Goal: Information Seeking & Learning: Understand process/instructions

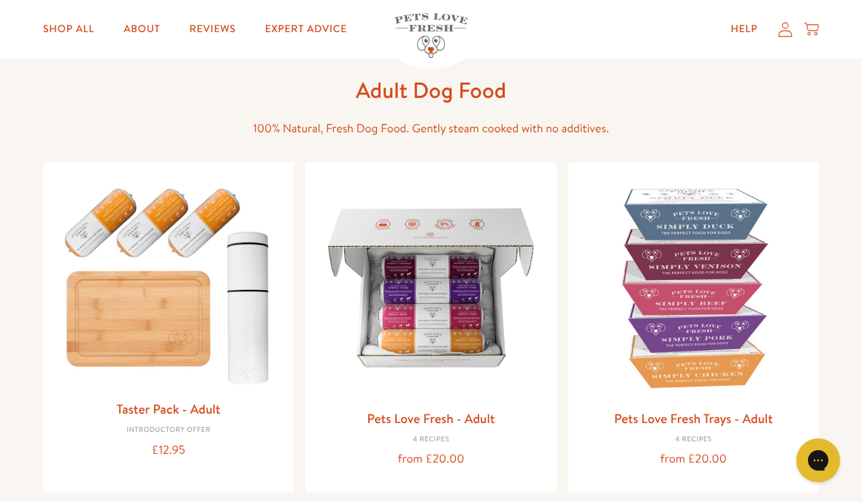
scroll to position [61, 0]
click at [447, 311] on img at bounding box center [430, 286] width 227 height 227
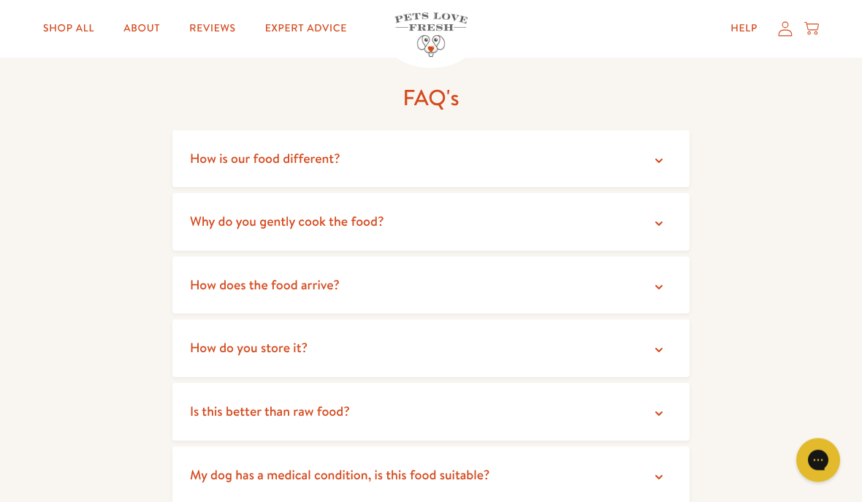
scroll to position [2499, 0]
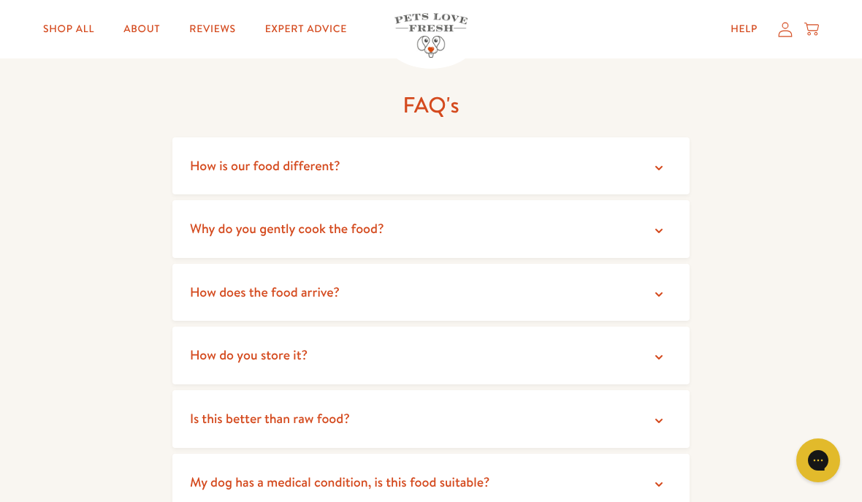
click at [669, 141] on summary "How is our food different?" at bounding box center [430, 166] width 517 height 58
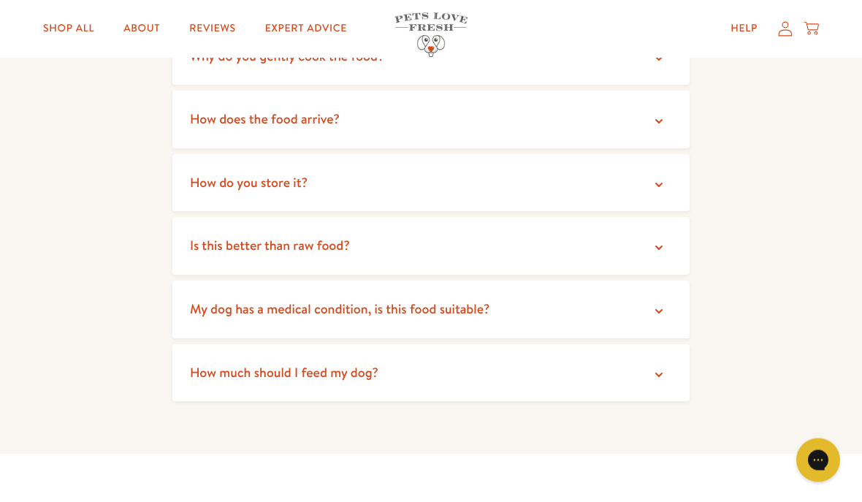
scroll to position [2760, 0]
click at [669, 348] on summary "How much should I feed my dog?" at bounding box center [430, 373] width 517 height 58
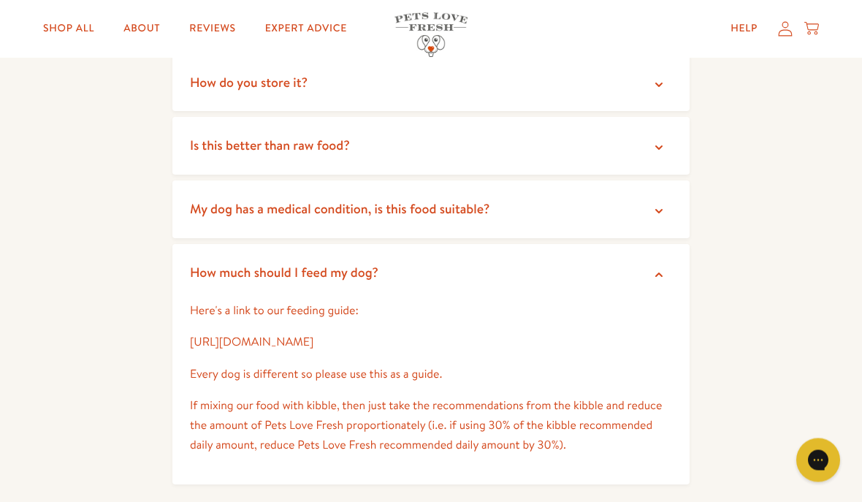
scroll to position [2860, 0]
click at [314, 334] on link "https://petslovefresh.com/pages/feeding-guide" at bounding box center [252, 342] width 124 height 16
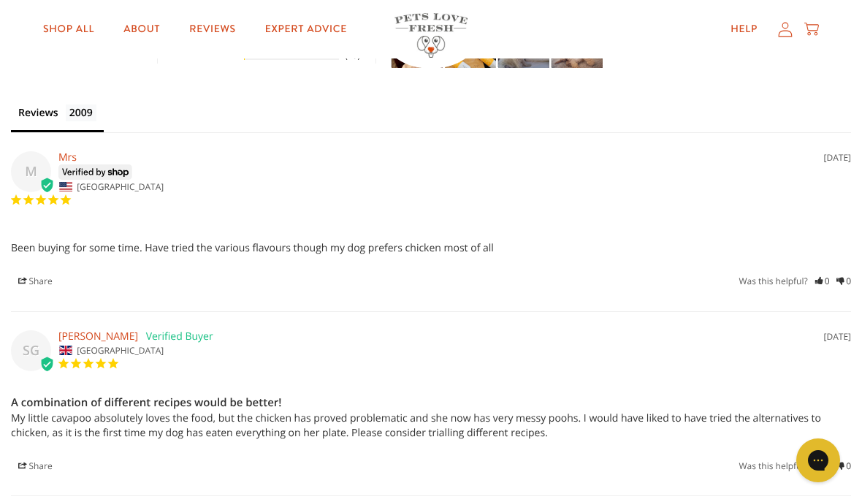
scroll to position [3481, 0]
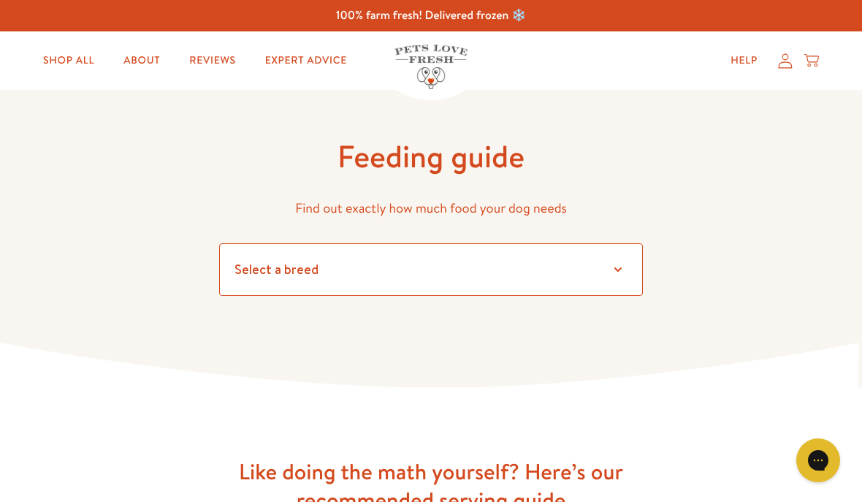
click at [620, 266] on select "Select a breed Affenpinscher Afghan hound Airedale terrier Akita Alaskan Malamu…" at bounding box center [431, 269] width 424 height 53
select select "10"
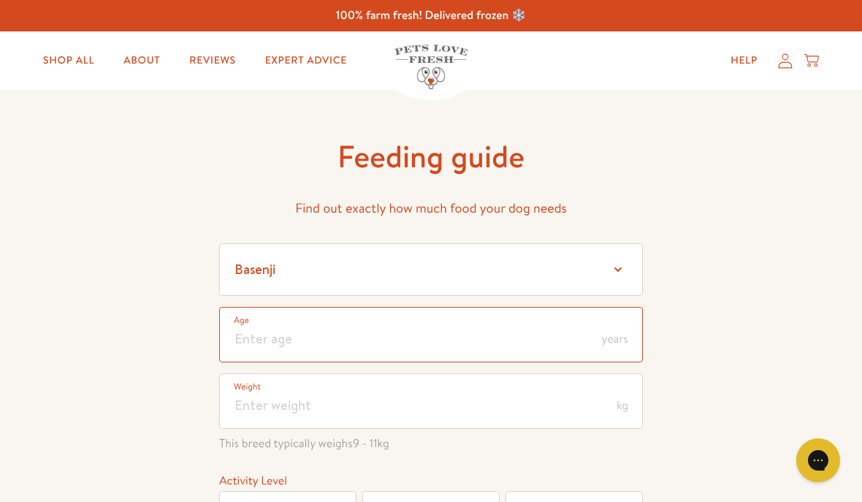
click at [422, 337] on input "number" at bounding box center [431, 335] width 424 height 56
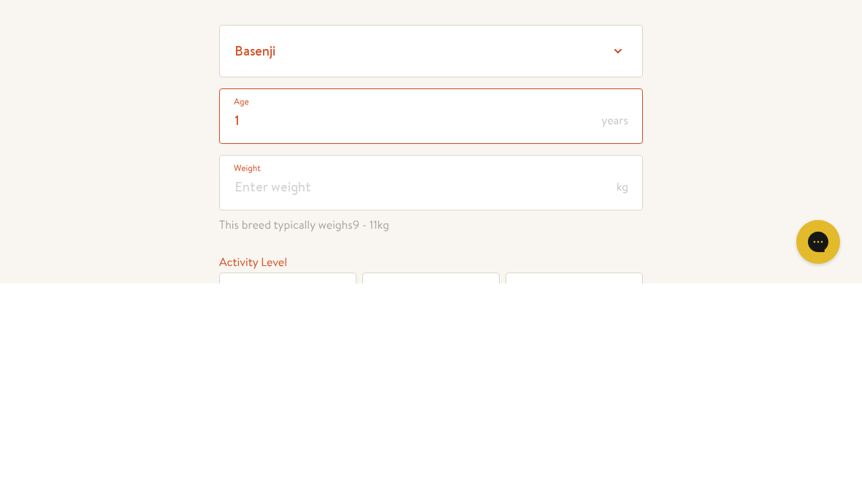
type input "1"
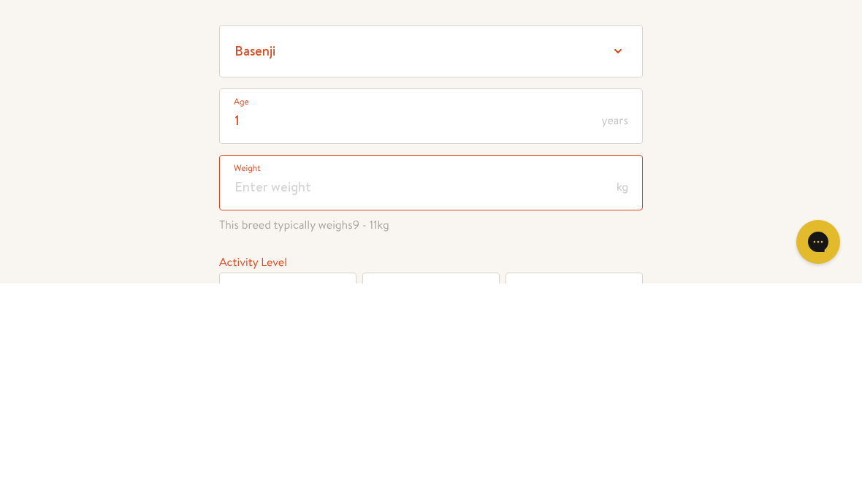
click at [270, 373] on input "number" at bounding box center [431, 401] width 424 height 56
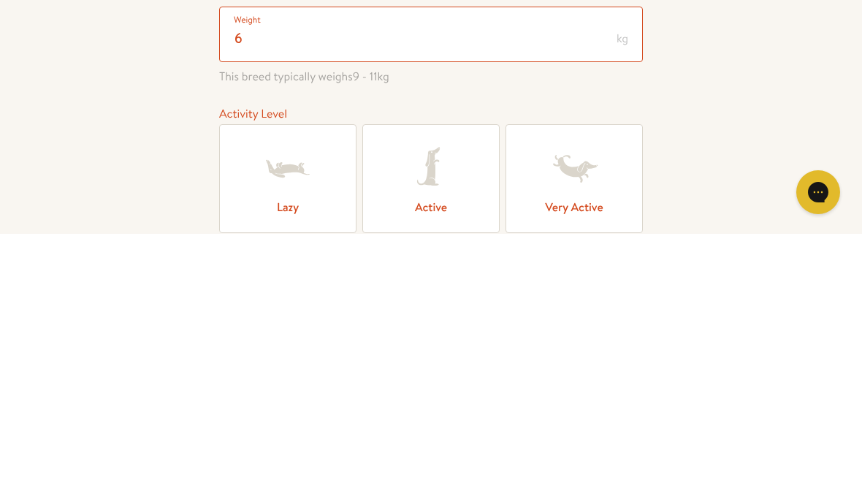
scroll to position [120, 0]
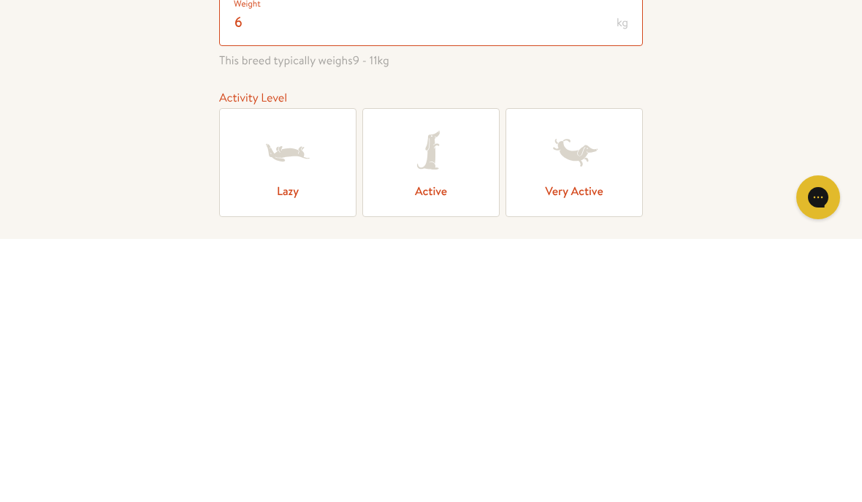
type input "6"
click at [583, 387] on icon at bounding box center [574, 416] width 58 height 58
click at [0, 0] on input "Very Active" at bounding box center [0, 0] width 0 height 0
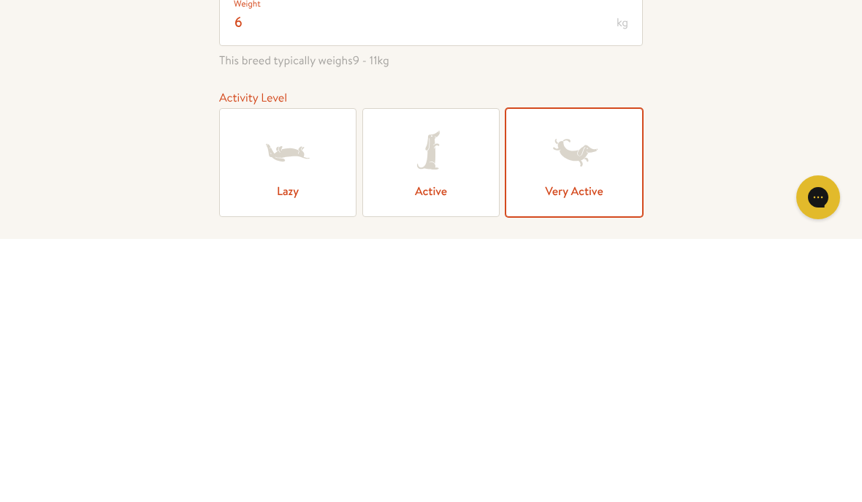
scroll to position [384, 0]
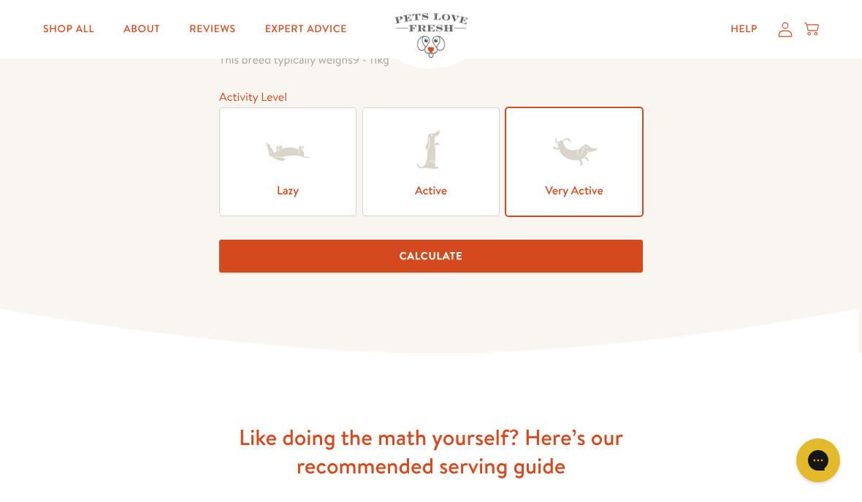
click at [447, 262] on button "Calculate" at bounding box center [431, 256] width 424 height 33
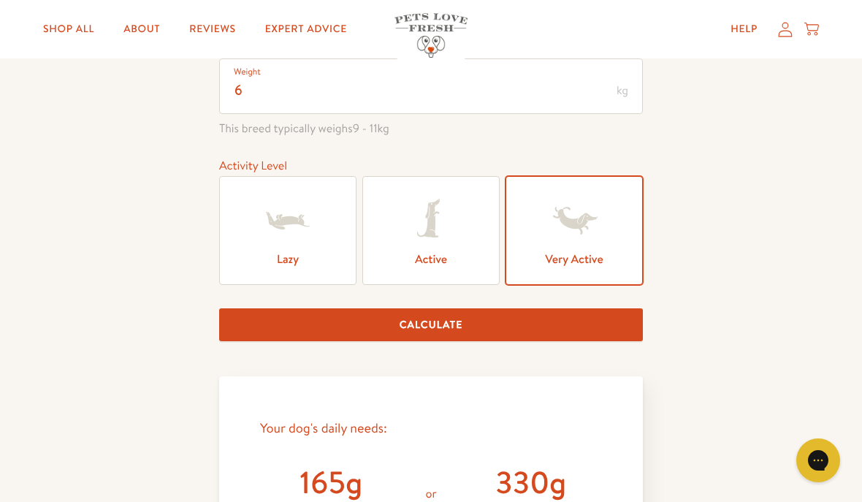
scroll to position [301, 0]
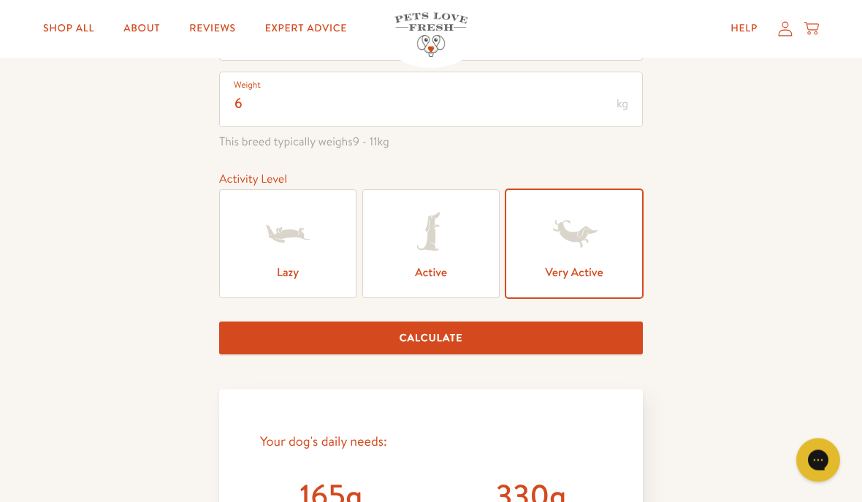
click at [445, 248] on icon at bounding box center [431, 234] width 58 height 58
click at [0, 0] on input "Active" at bounding box center [0, 0] width 0 height 0
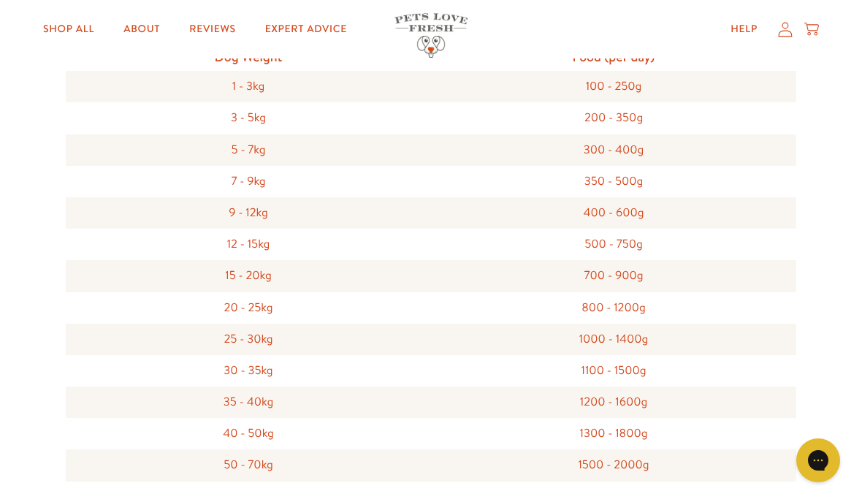
scroll to position [1448, 0]
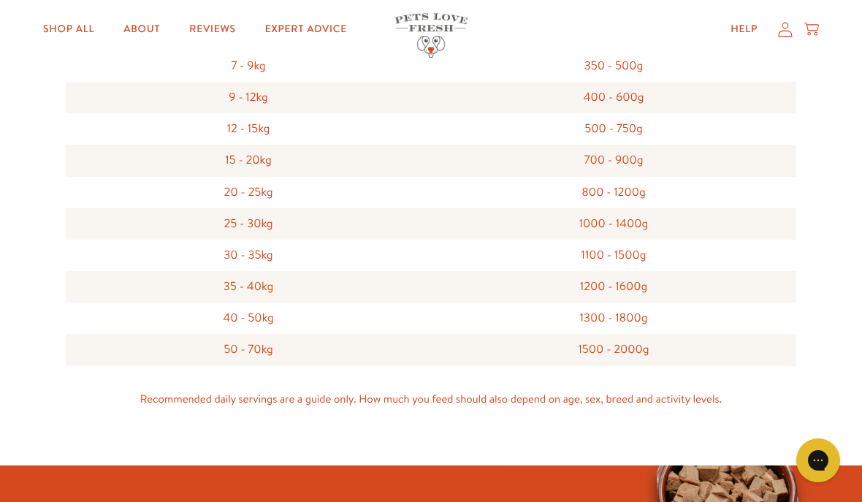
click at [752, 298] on div "1200 - 1600g" at bounding box center [613, 286] width 365 height 31
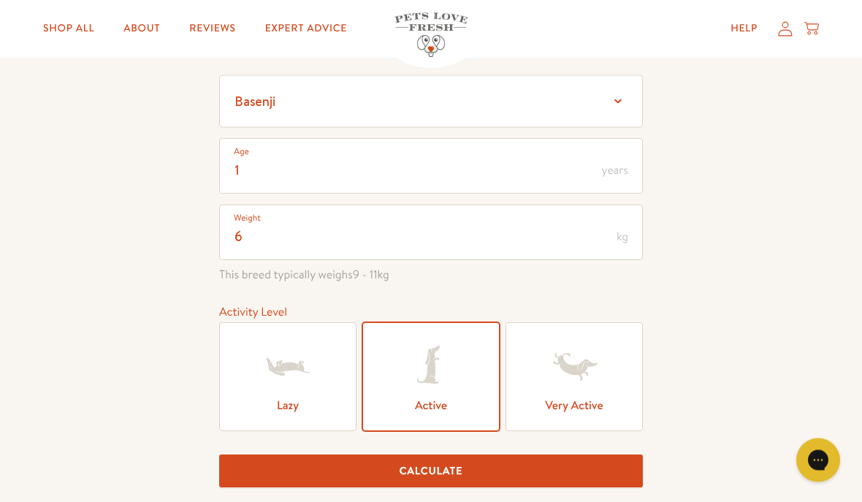
scroll to position [0, 0]
